Goal: Obtain resource: Download file/media

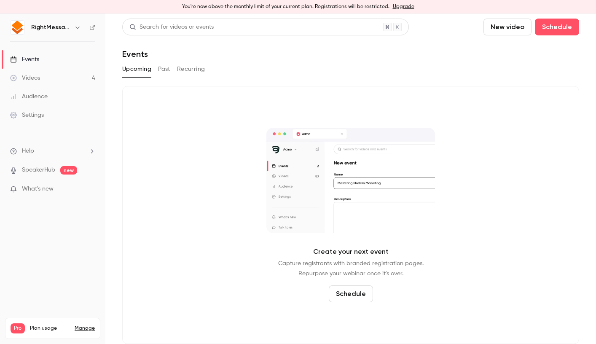
click at [167, 64] on button "Past" at bounding box center [164, 68] width 12 height 13
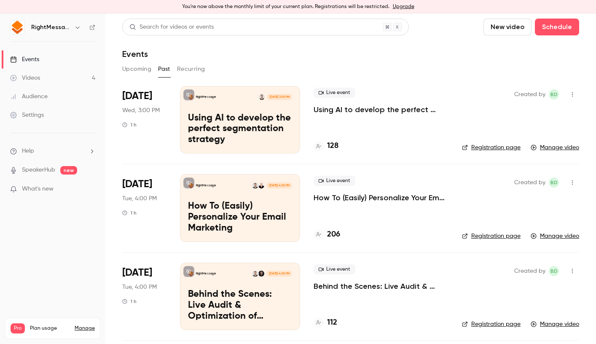
click at [360, 106] on p "Using AI to develop the perfect segmentation strategy" at bounding box center [381, 110] width 135 height 10
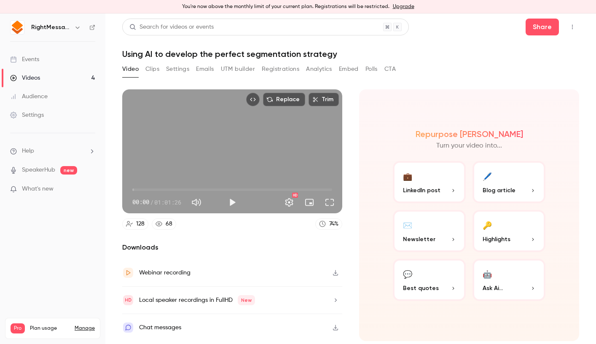
click at [266, 70] on button "Registrations" at bounding box center [281, 68] width 38 height 13
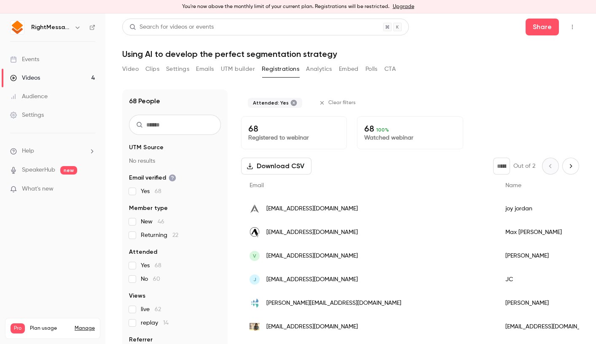
click at [303, 169] on button "Download CSV" at bounding box center [276, 166] width 70 height 17
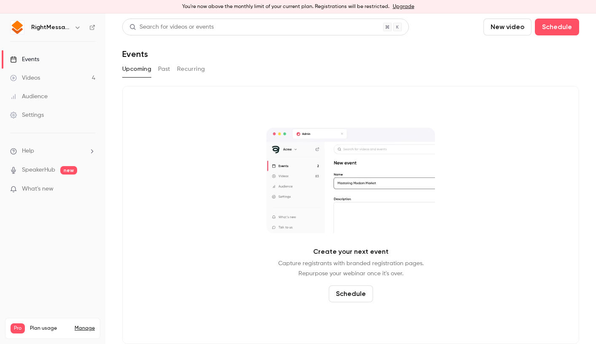
click at [170, 63] on button "Past" at bounding box center [164, 68] width 12 height 13
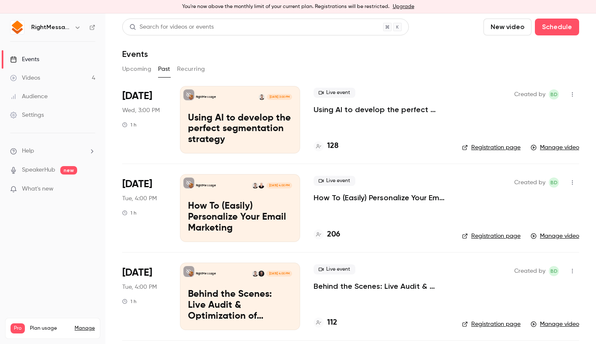
click at [233, 124] on p "Using AI to develop the perfect segmentation strategy" at bounding box center [240, 129] width 104 height 32
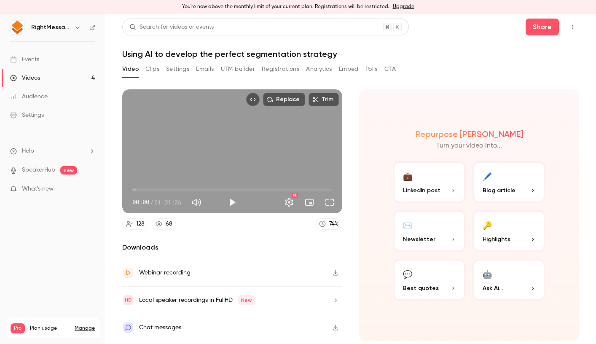
click at [338, 271] on icon "button" at bounding box center [335, 273] width 7 height 6
click at [340, 330] on button "button" at bounding box center [335, 327] width 13 height 13
